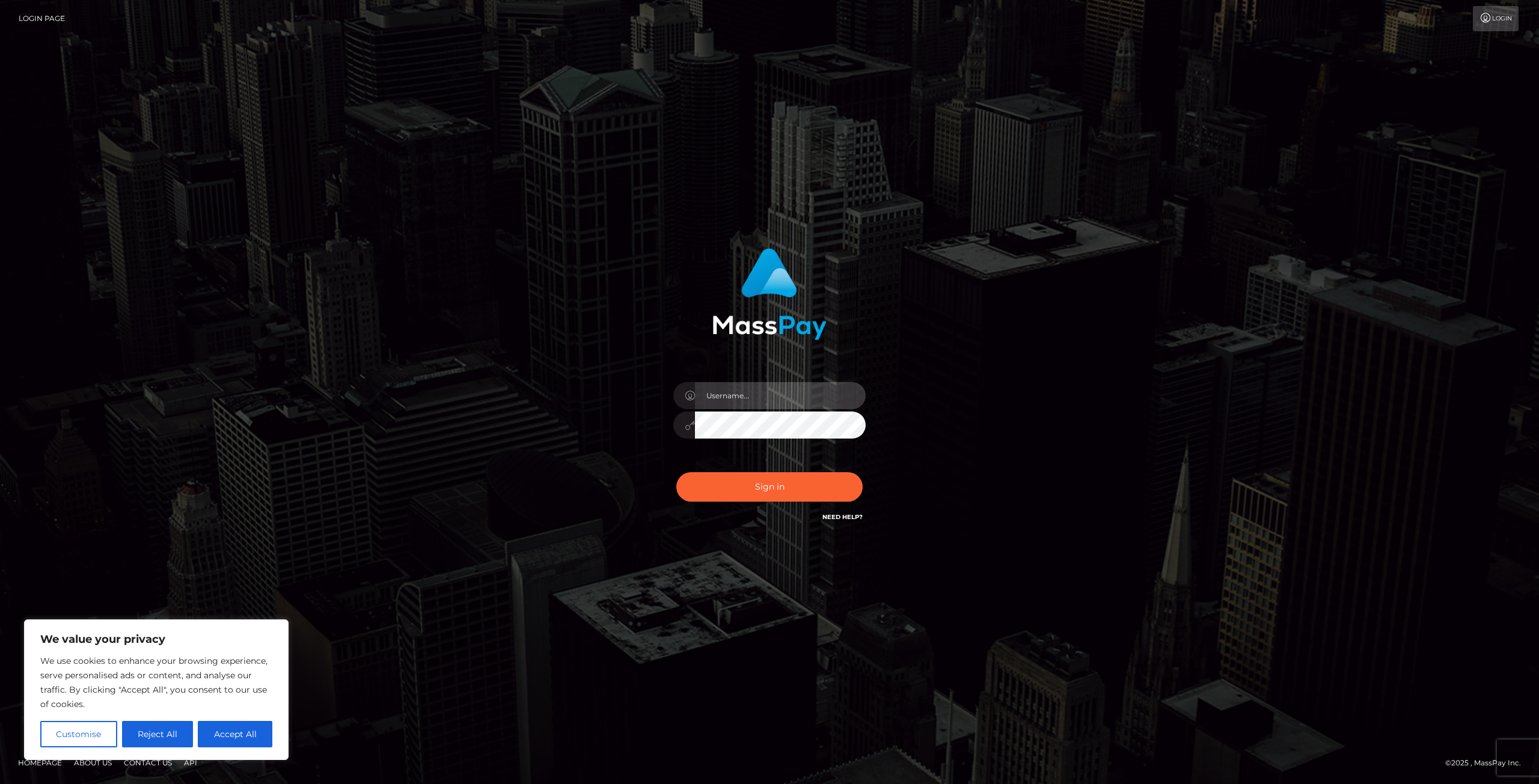
click at [771, 394] on input "text" at bounding box center [780, 396] width 171 height 27
type input "[EMAIL_ADDRESS][DOMAIN_NAME]"
click at [741, 492] on button "Sign in" at bounding box center [770, 487] width 186 height 29
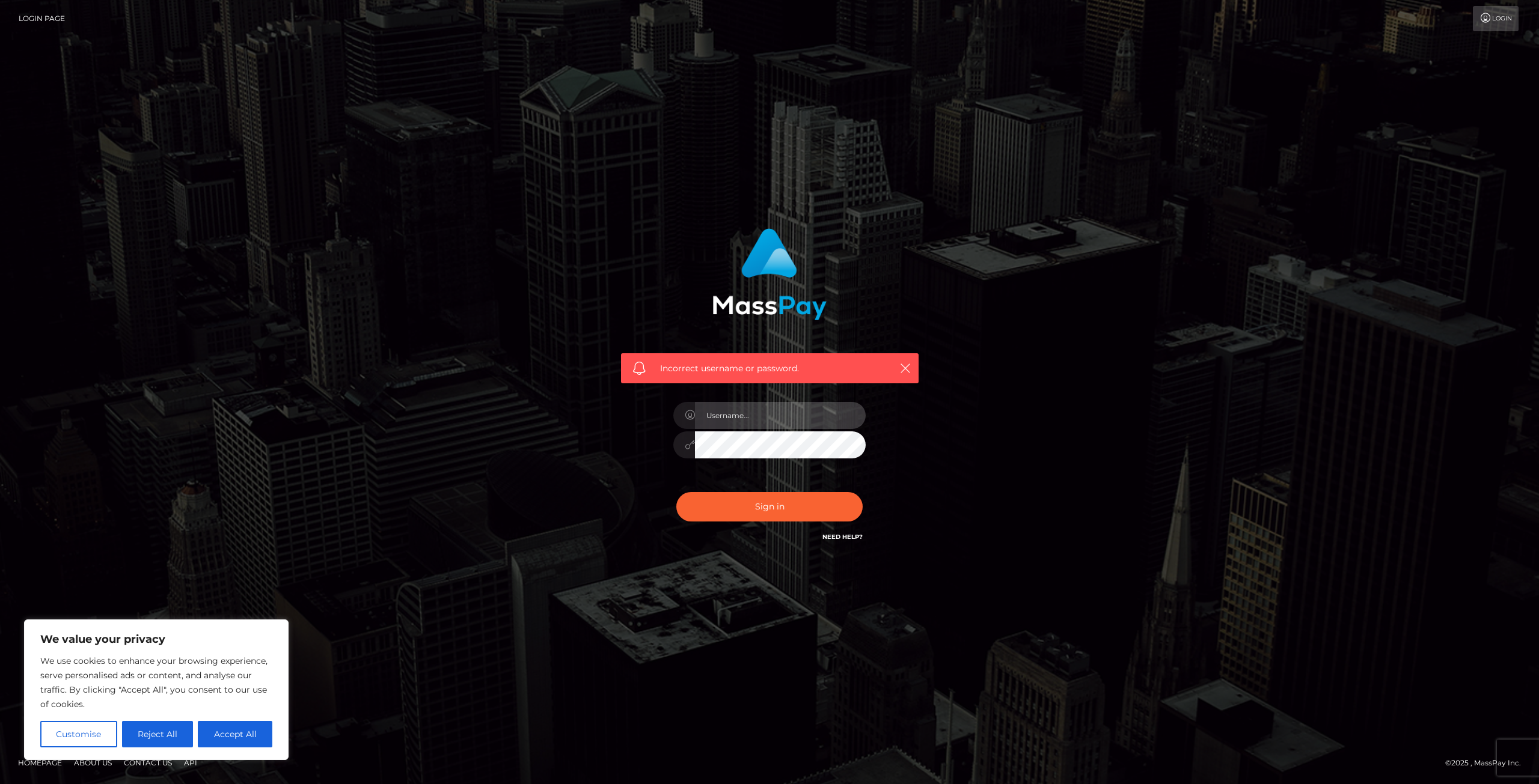
click at [742, 414] on input "text" at bounding box center [780, 415] width 171 height 27
type input "newel1aj@cmich.edu"
click at [767, 502] on button "Sign in" at bounding box center [770, 506] width 186 height 29
click at [765, 416] on input "text" at bounding box center [780, 415] width 171 height 27
type input "[EMAIL_ADDRESS][DOMAIN_NAME]"
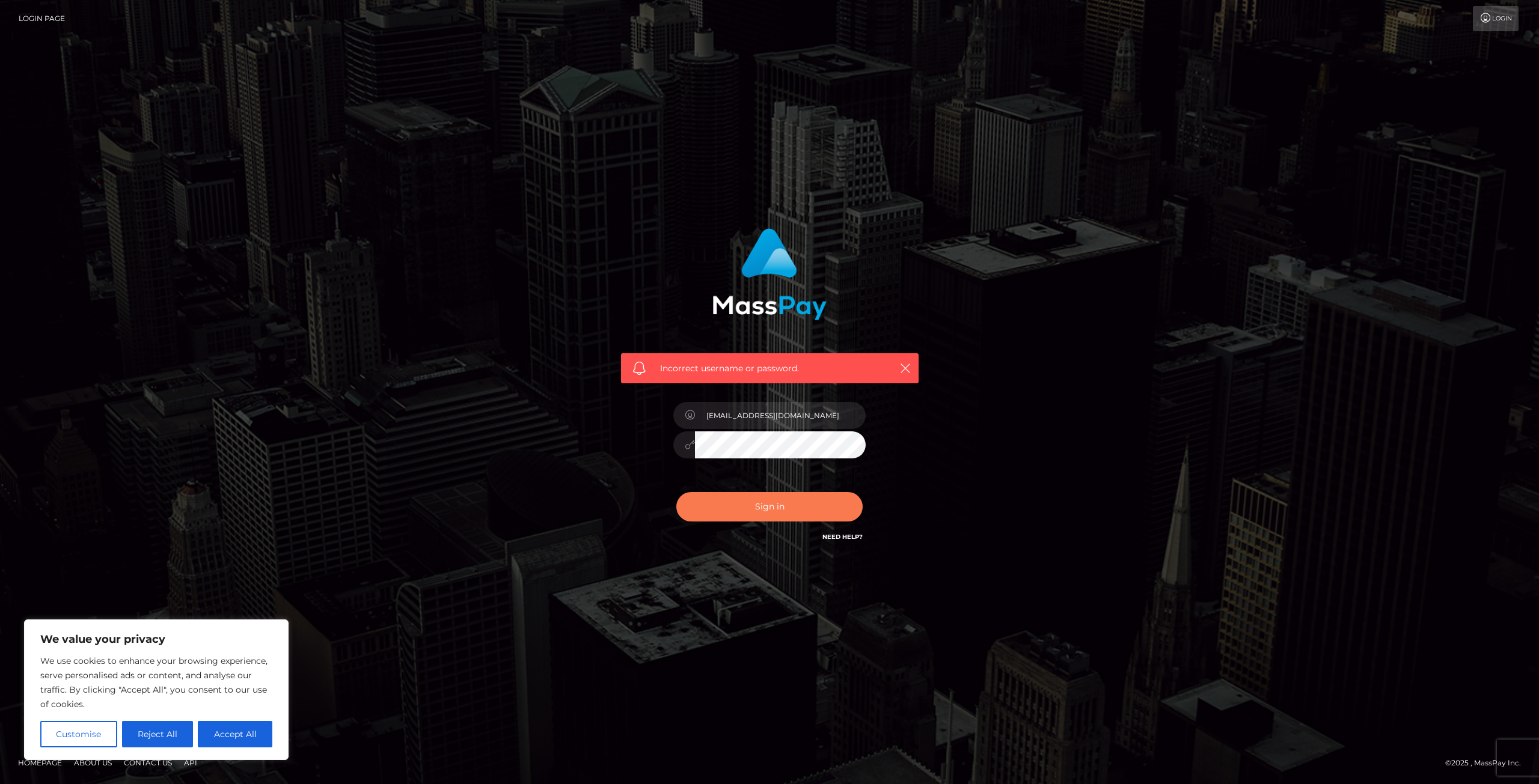
click at [789, 506] on button "Sign in" at bounding box center [770, 506] width 186 height 29
click at [843, 537] on link "Need Help?" at bounding box center [842, 537] width 41 height 8
click at [977, 272] on div "Incorrect username or password." at bounding box center [770, 392] width 685 height 345
click at [1495, 18] on link "Login" at bounding box center [1495, 18] width 46 height 25
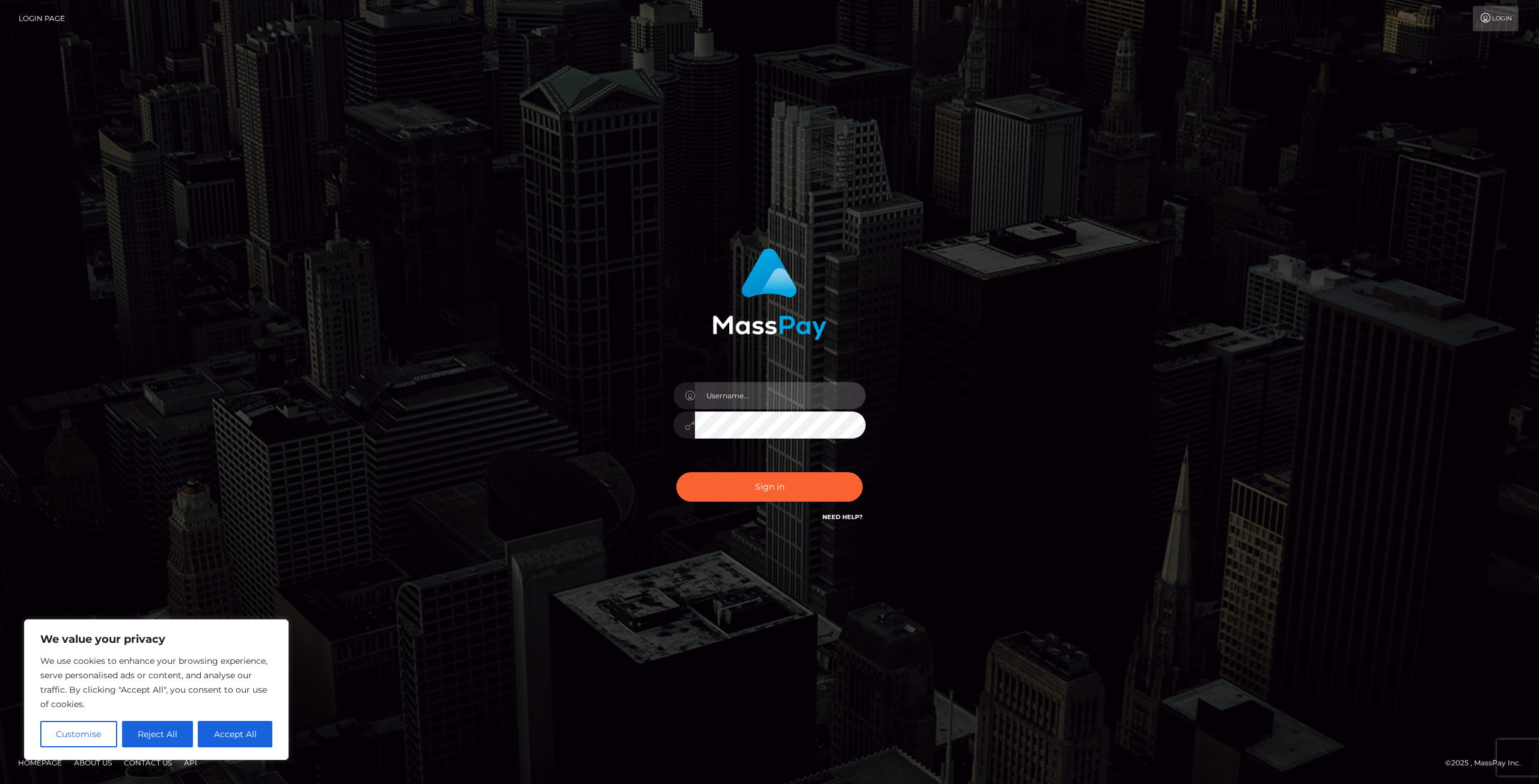
click at [720, 398] on input "text" at bounding box center [780, 396] width 171 height 27
type input "newel1aj@cmich.edu"
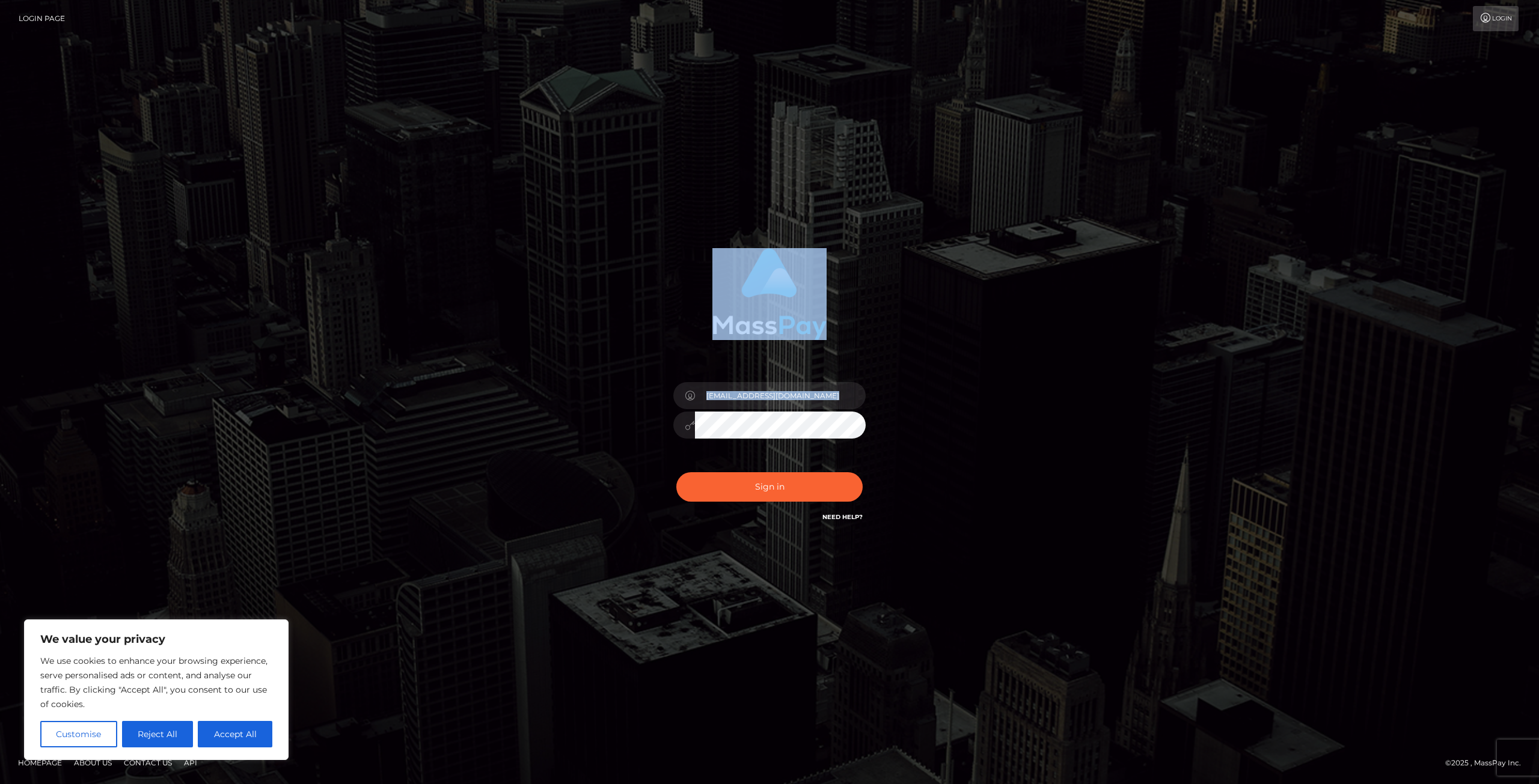
click at [609, 451] on div "newel1aj@cmich.edu Sign in" at bounding box center [770, 392] width 334 height 306
click at [722, 485] on button "Sign in" at bounding box center [770, 487] width 186 height 29
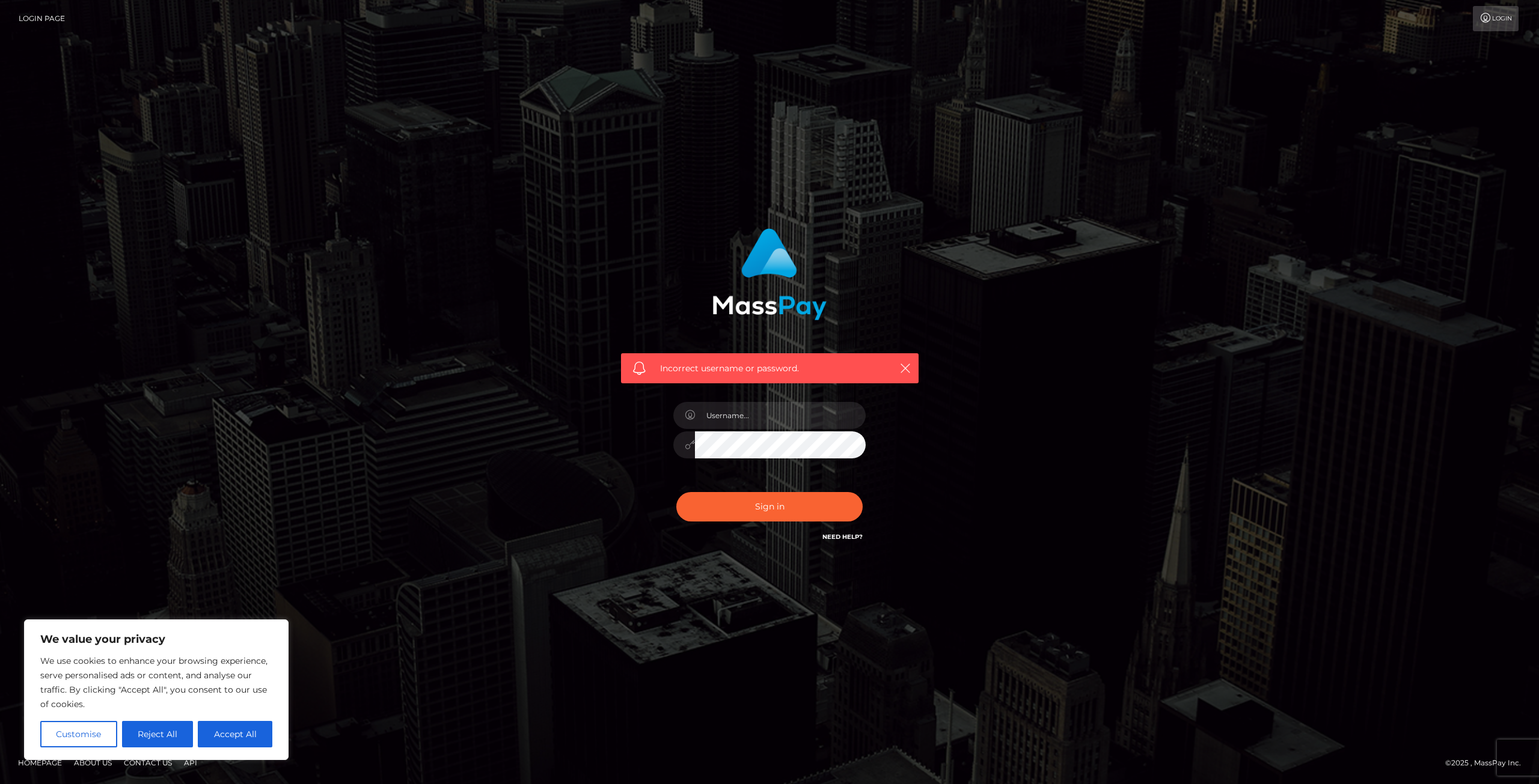
click at [895, 364] on div "Incorrect username or password." at bounding box center [770, 368] width 298 height 30
click at [911, 366] on button "button" at bounding box center [904, 368] width 15 height 15
click at [887, 380] on div "Incorrect username or password." at bounding box center [770, 368] width 298 height 30
click at [900, 363] on icon "button" at bounding box center [905, 369] width 12 height 12
click at [908, 366] on icon "button" at bounding box center [905, 369] width 12 height 12
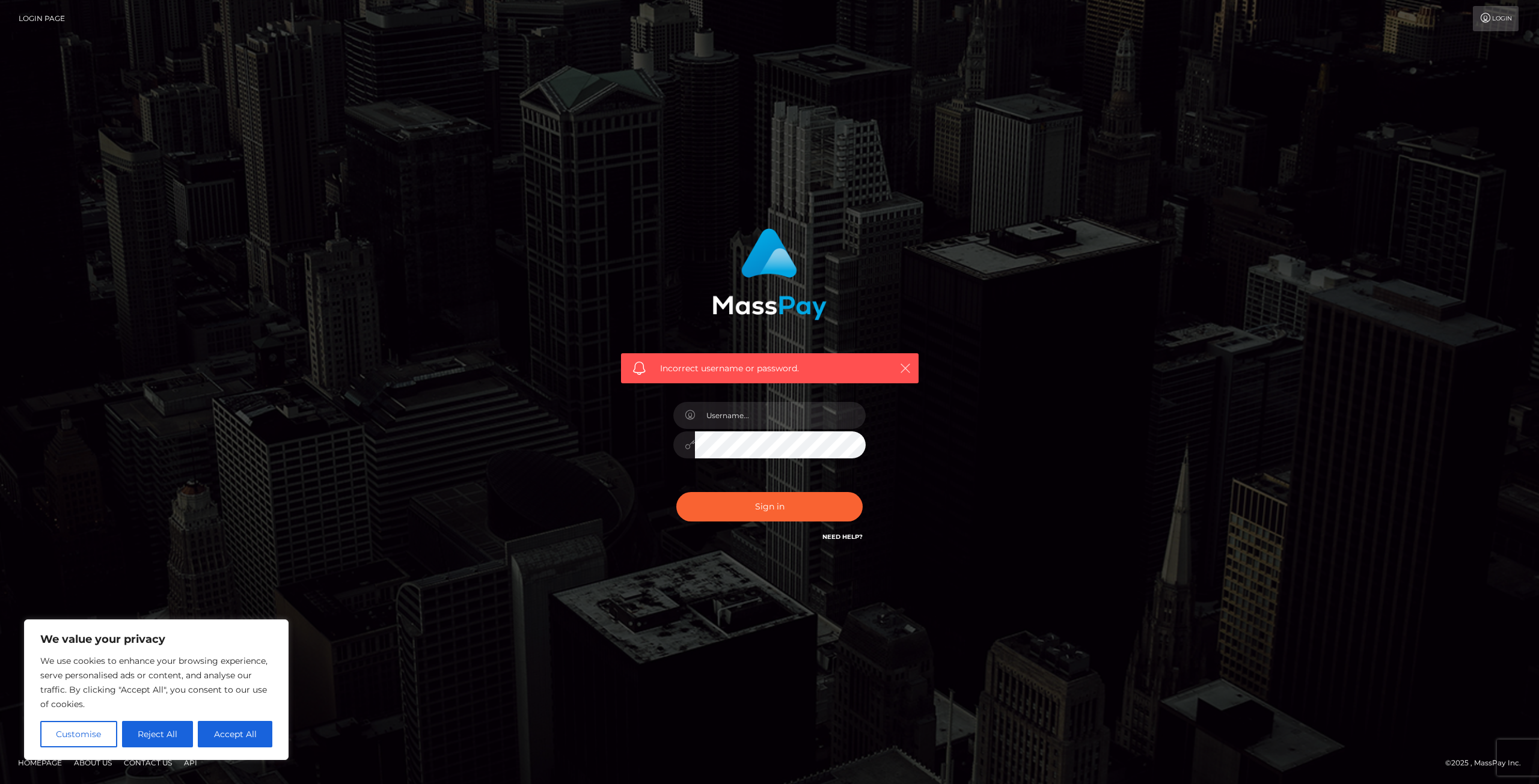
click at [898, 369] on button "button" at bounding box center [904, 368] width 15 height 15
click at [232, 736] on button "Accept All" at bounding box center [235, 734] width 75 height 26
checkbox input "true"
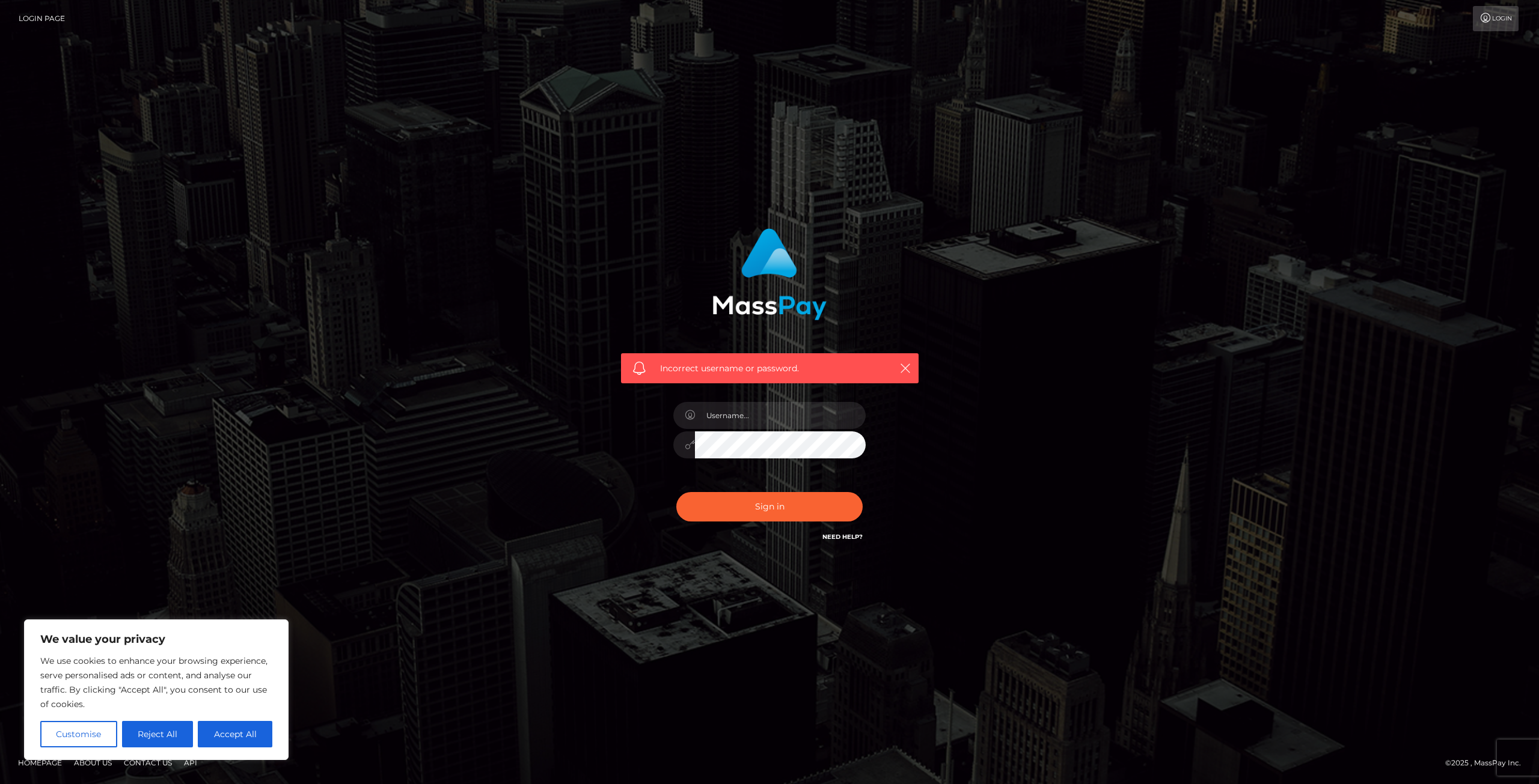
checkbox input "true"
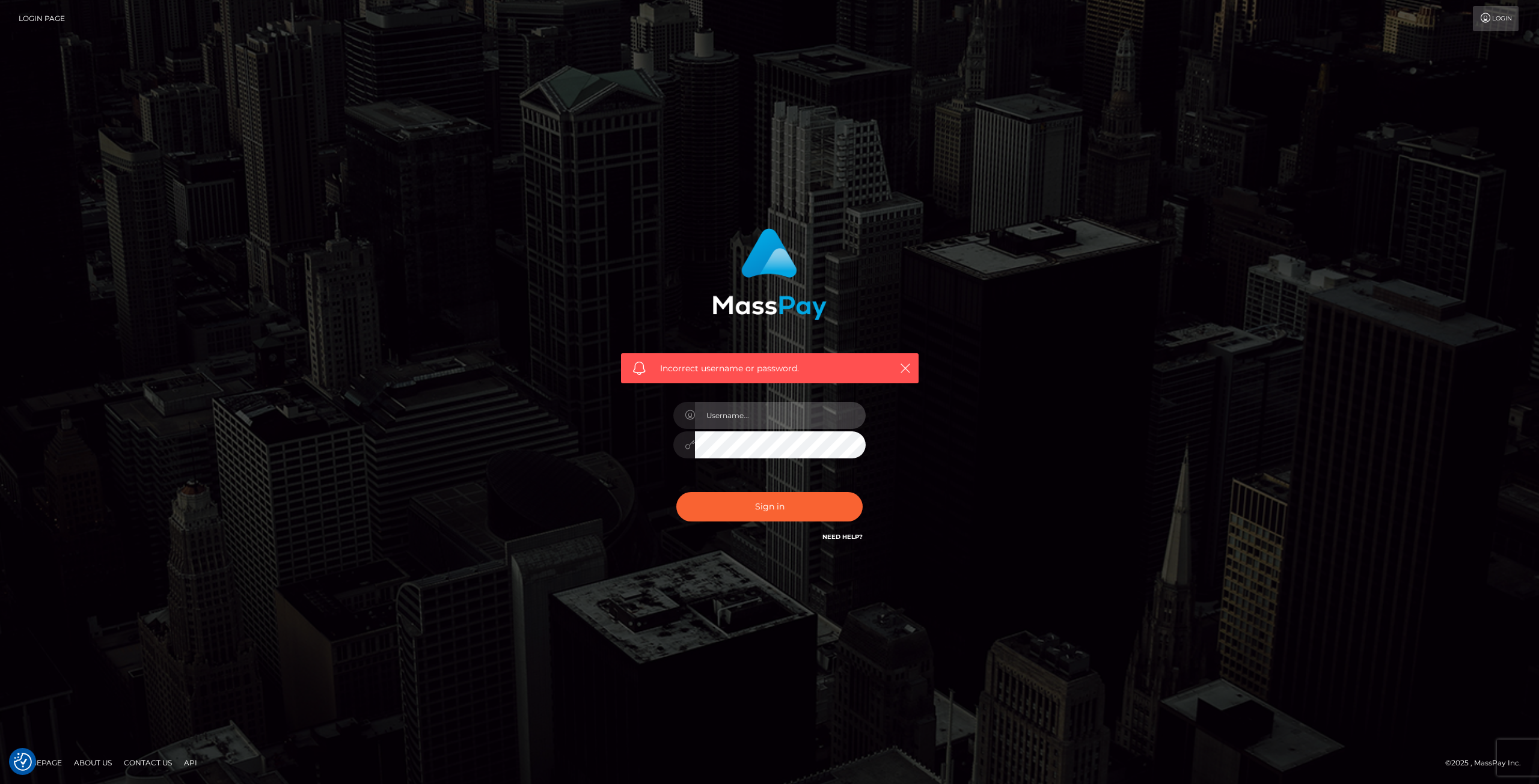
click at [758, 414] on input "text" at bounding box center [780, 415] width 171 height 27
type input "newel1aj@cmich.edu"
click at [767, 500] on button "Sign in" at bounding box center [770, 506] width 186 height 29
click at [748, 414] on input "text" at bounding box center [780, 415] width 171 height 27
type input "opheliaxmortem@gmail.com"
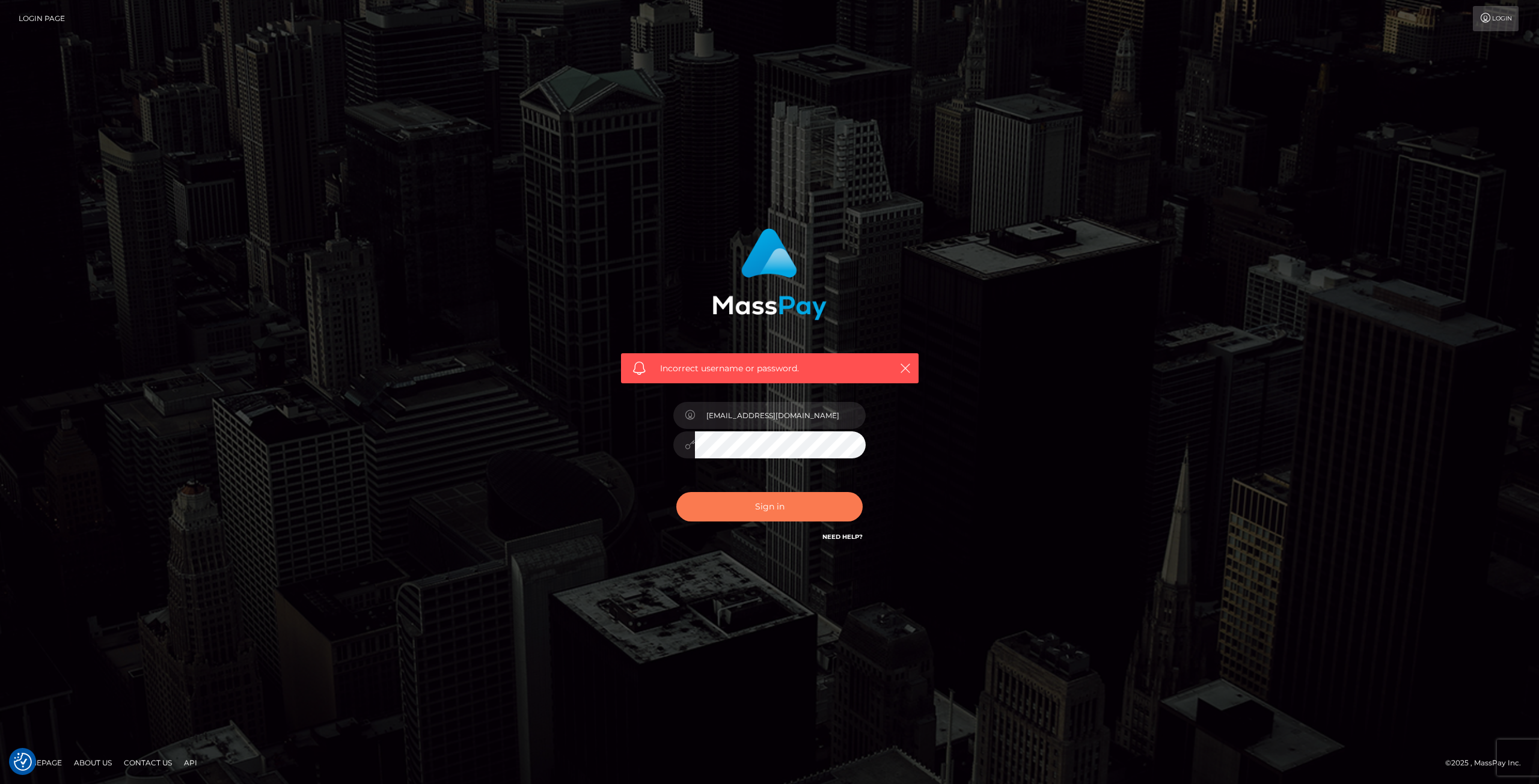
click at [755, 500] on button "Sign in" at bounding box center [770, 506] width 186 height 29
click at [38, 17] on link "Login Page" at bounding box center [42, 18] width 47 height 25
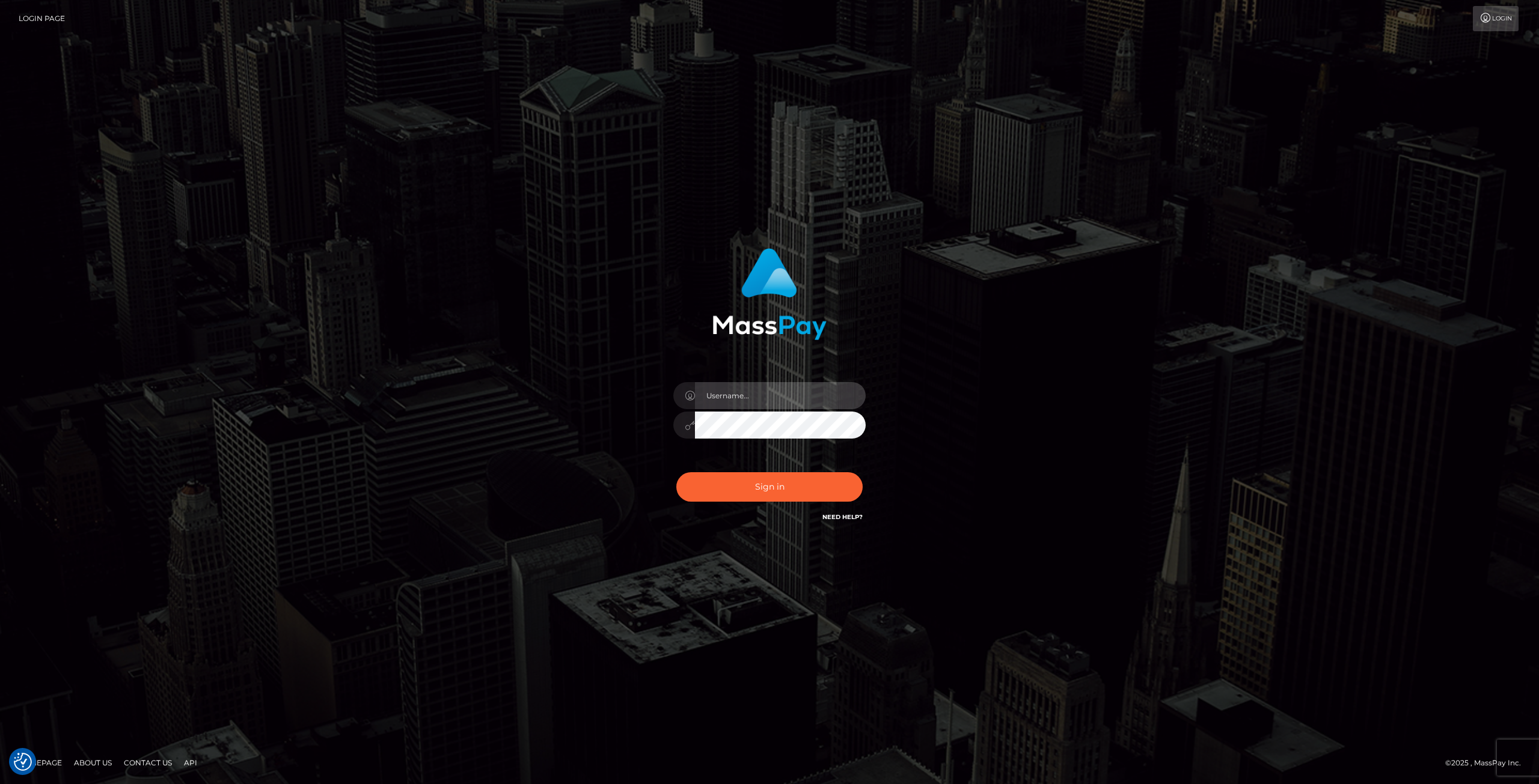
click at [754, 403] on input "text" at bounding box center [780, 396] width 171 height 27
type input "newel1aj@cmich.edu"
click at [680, 432] on div at bounding box center [770, 423] width 192 height 23
click at [676, 473] on button "Sign in" at bounding box center [770, 487] width 186 height 29
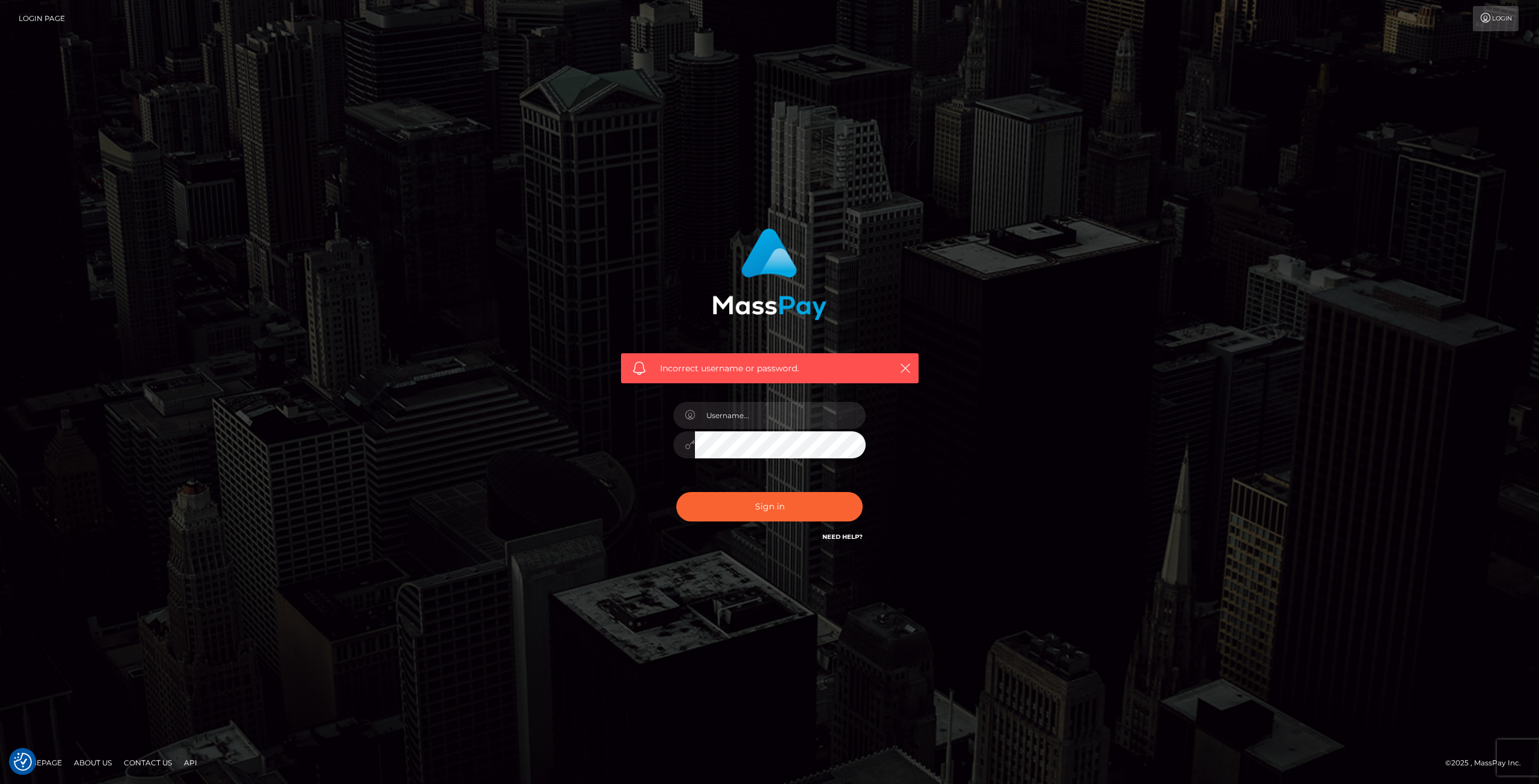
click at [862, 539] on link "Need Help?" at bounding box center [842, 537] width 41 height 8
click at [429, 459] on div "Incorrect username or password." at bounding box center [770, 392] width 685 height 345
click at [756, 419] on input "text" at bounding box center [780, 415] width 171 height 27
type input "newel1aj@cmich.edu"
click at [682, 442] on div at bounding box center [770, 443] width 192 height 23
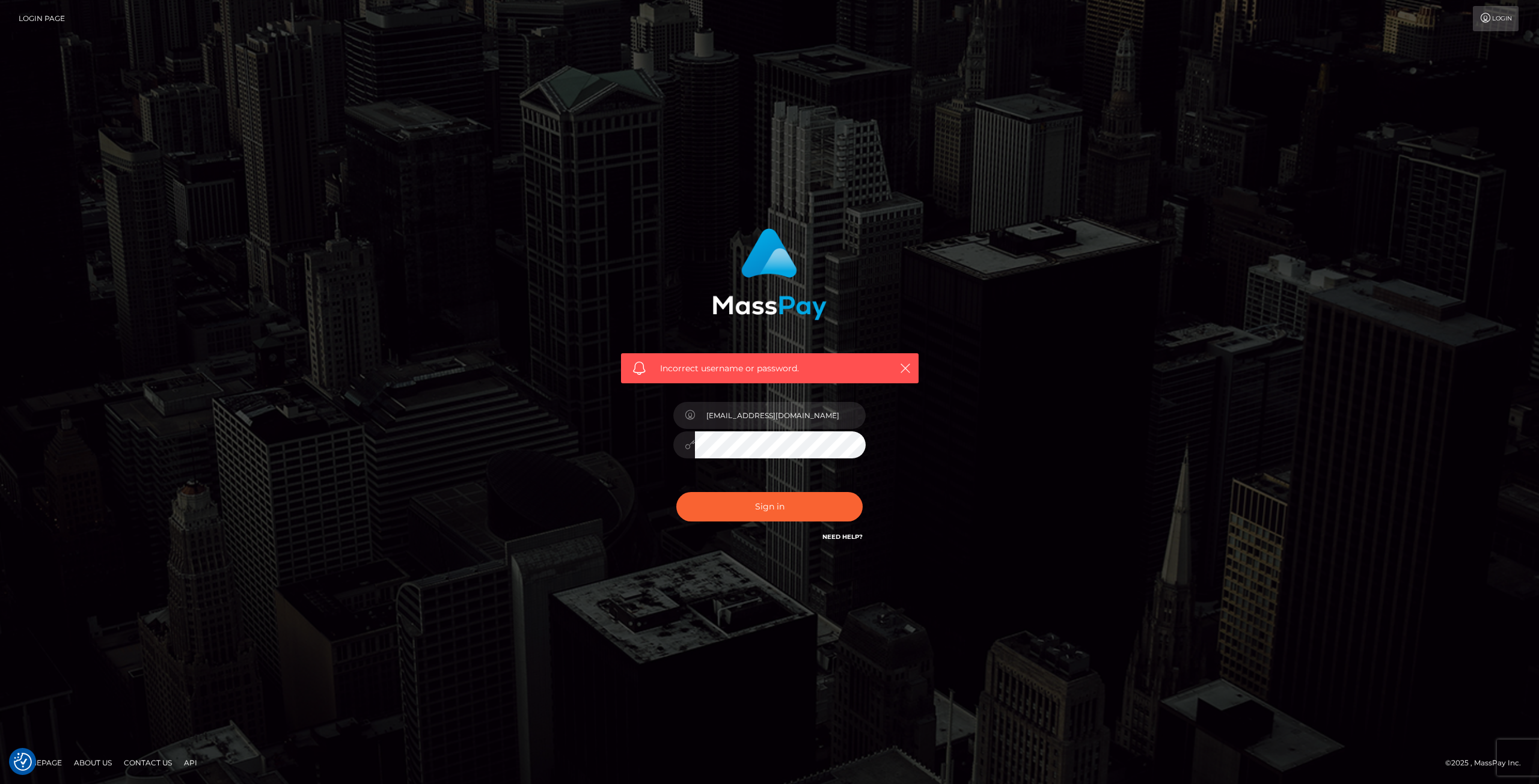
click at [671, 441] on div "newel1aj@cmich.edu" at bounding box center [769, 439] width 211 height 92
click at [760, 513] on button "Sign in" at bounding box center [770, 506] width 186 height 29
click at [908, 369] on icon "button" at bounding box center [905, 369] width 12 height 12
click at [910, 366] on icon "button" at bounding box center [905, 369] width 12 height 12
click at [900, 364] on icon "button" at bounding box center [905, 369] width 12 height 12
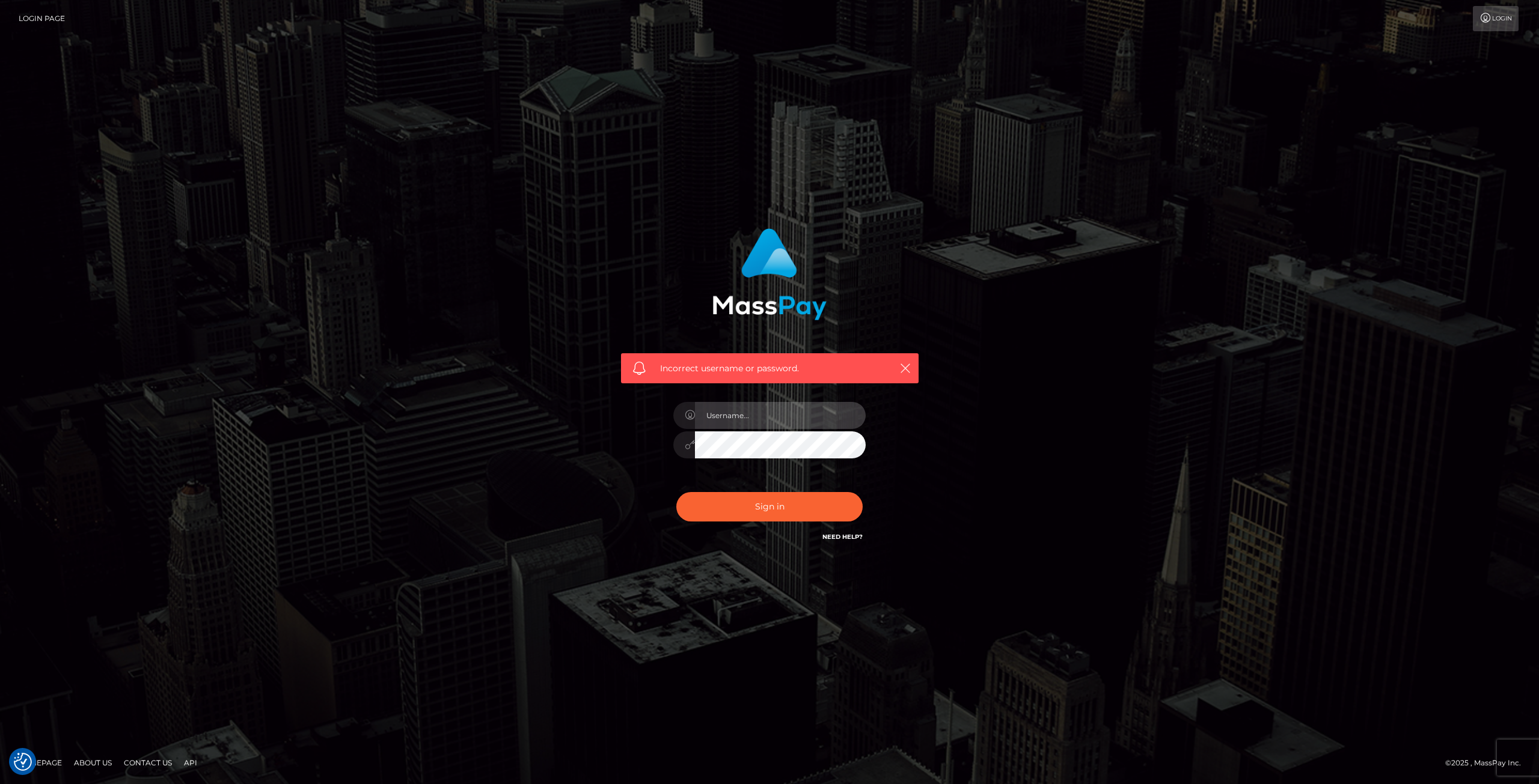
click at [805, 428] on input "text" at bounding box center [780, 415] width 171 height 27
type input "opheliaxmortem@gmail.com"
click at [689, 445] on div at bounding box center [770, 443] width 192 height 23
click at [713, 507] on button "Sign in" at bounding box center [770, 506] width 186 height 29
click at [139, 762] on link "Contact Us" at bounding box center [147, 763] width 57 height 18
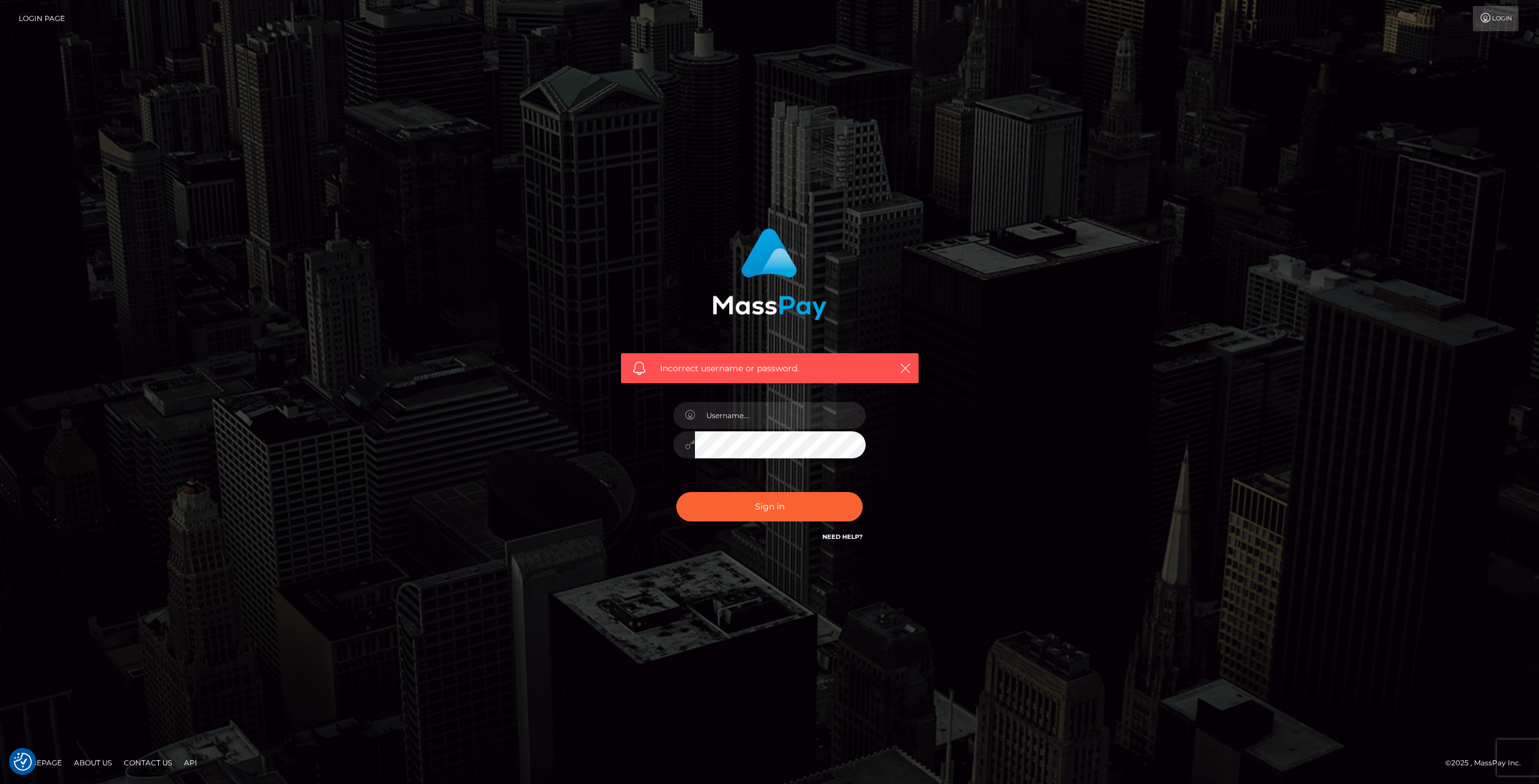
click at [1507, 12] on link "Login" at bounding box center [1495, 18] width 46 height 25
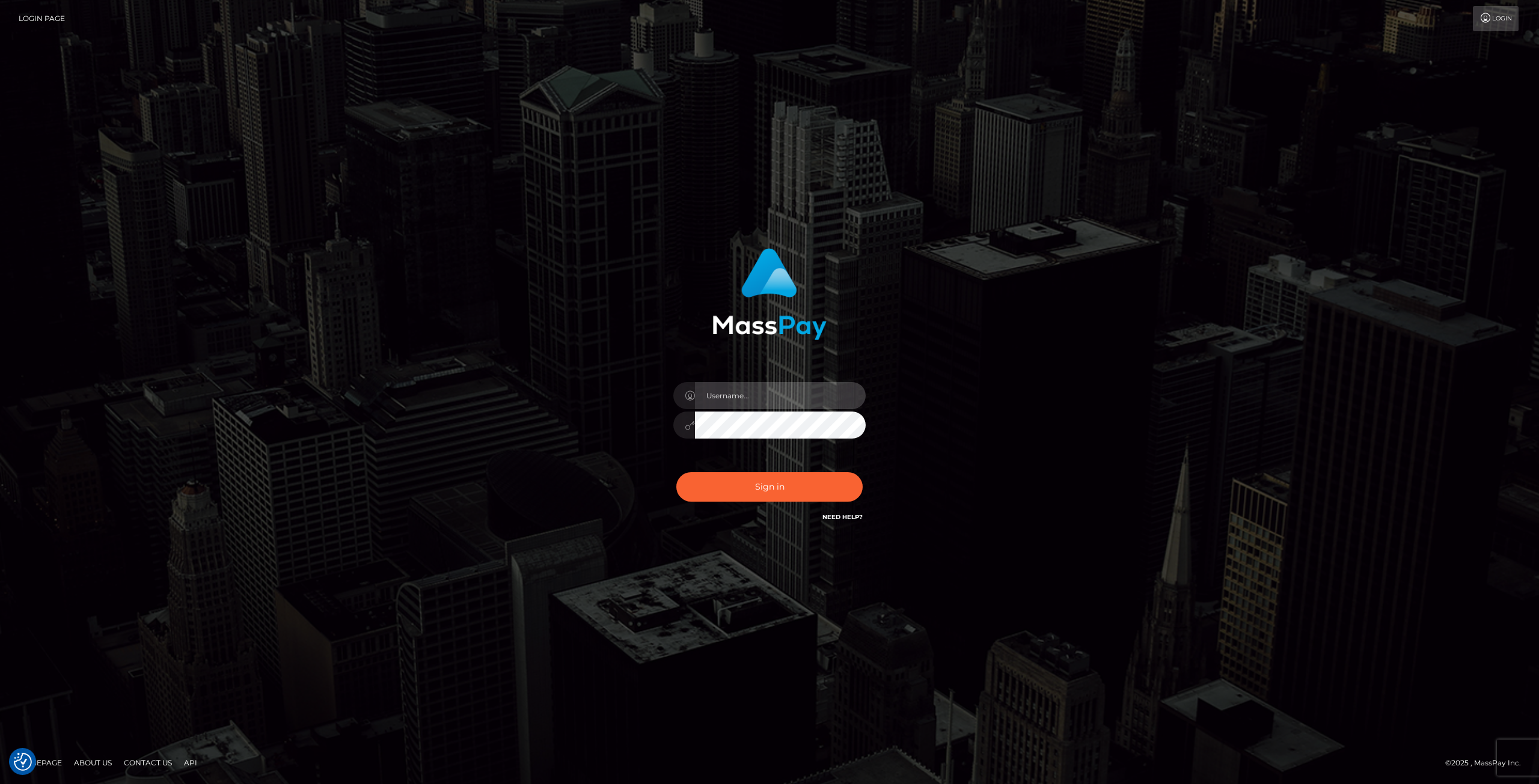
click at [765, 402] on input "text" at bounding box center [780, 396] width 171 height 27
type input "[EMAIL_ADDRESS][DOMAIN_NAME]"
click at [671, 423] on div "[EMAIL_ADDRESS][DOMAIN_NAME]" at bounding box center [769, 419] width 211 height 92
click at [676, 473] on button "Sign in" at bounding box center [770, 487] width 186 height 29
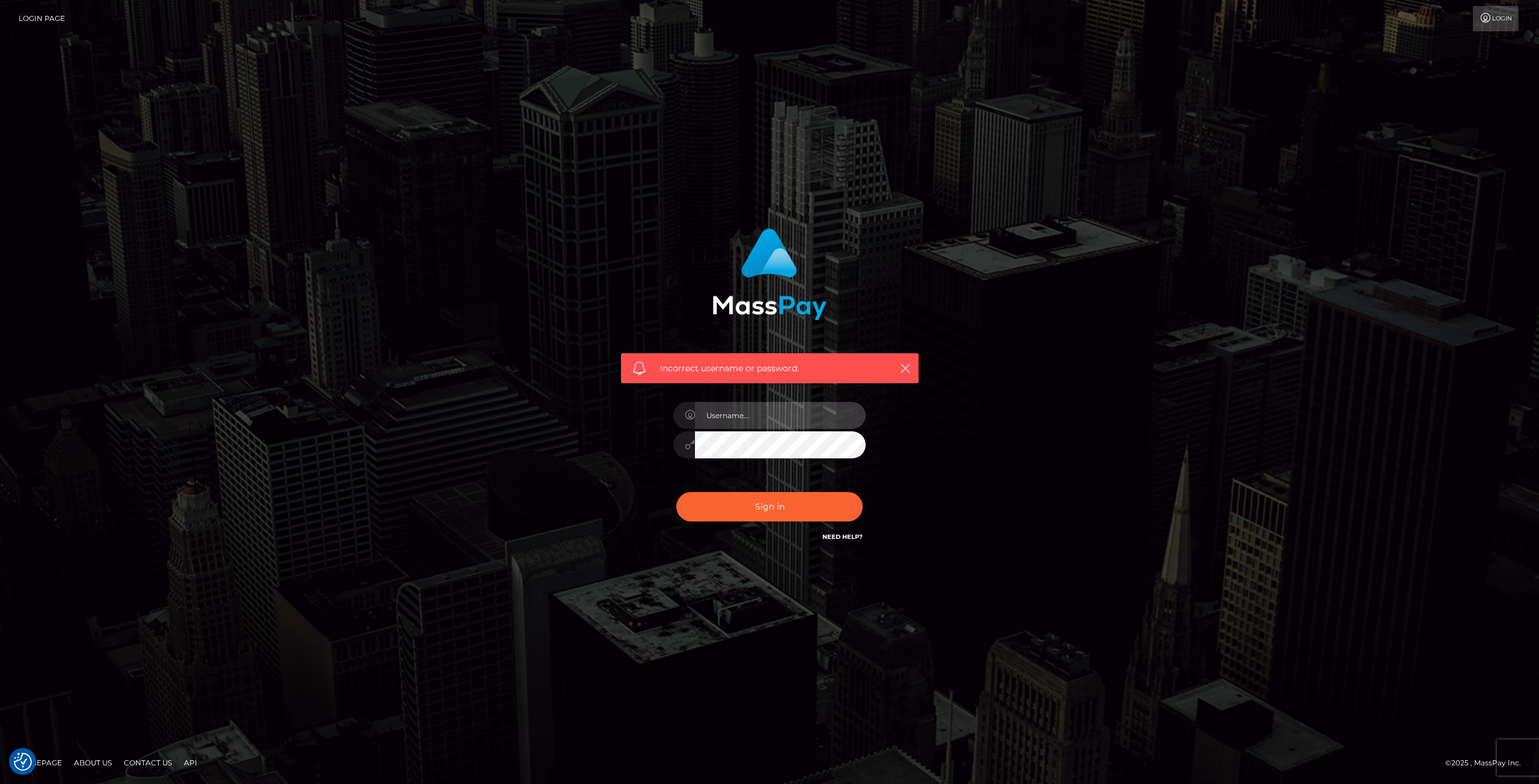
click at [729, 414] on input "text" at bounding box center [780, 415] width 171 height 27
click at [737, 410] on input "text" at bounding box center [780, 415] width 171 height 27
click at [738, 408] on input "text" at bounding box center [780, 415] width 171 height 27
type input "[EMAIL_ADDRESS][DOMAIN_NAME]"
